Goal: Information Seeking & Learning: Learn about a topic

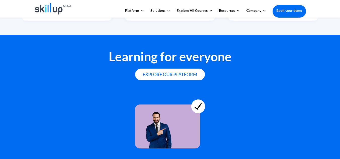
scroll to position [1430, 0]
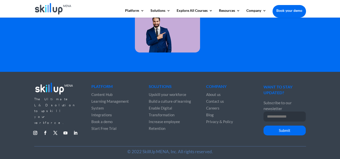
click at [215, 92] on span "About us" at bounding box center [213, 94] width 15 height 5
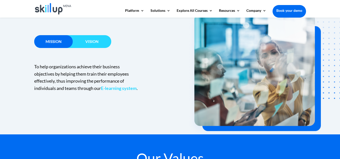
scroll to position [352, 0]
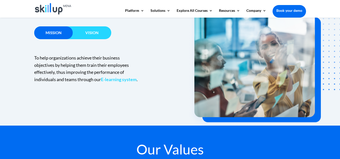
click at [99, 34] on h3 "Vision" at bounding box center [92, 34] width 38 height 6
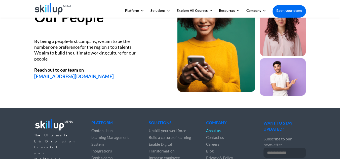
scroll to position [724, 0]
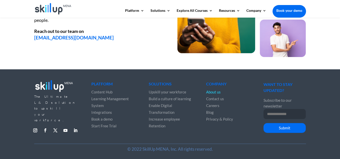
click at [214, 105] on span "Careers" at bounding box center [212, 105] width 13 height 5
